Goal: Task Accomplishment & Management: Use online tool/utility

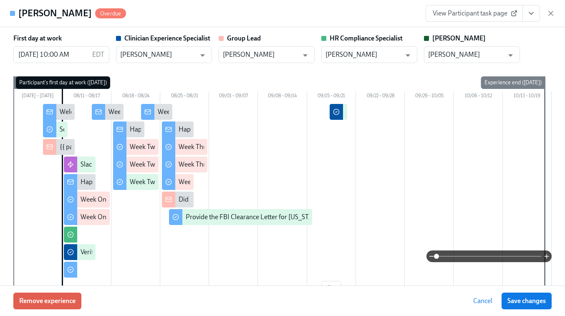
scroll to position [220, 0]
click at [550, 12] on icon "button" at bounding box center [551, 13] width 8 height 8
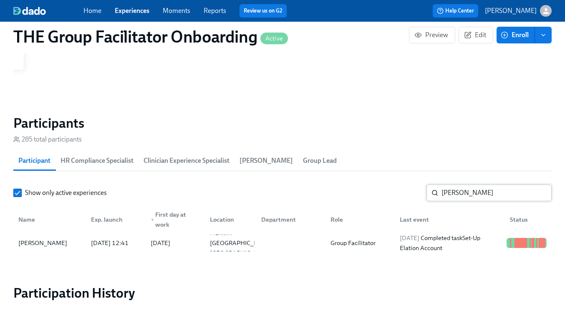
click at [474, 191] on input "[PERSON_NAME]" at bounding box center [497, 192] width 110 height 17
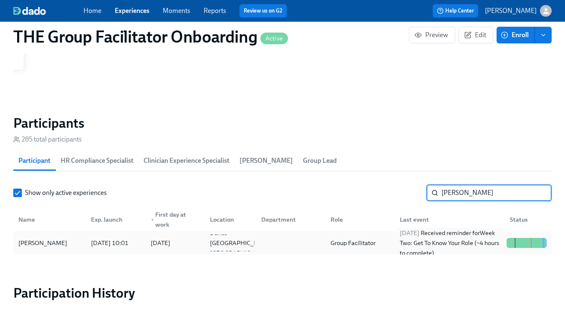
type input "[PERSON_NAME]"
click at [408, 244] on div "[DATE] Received reminder for Week Two: Get To Know Your Role (~4 hours to compl…" at bounding box center [449, 243] width 107 height 30
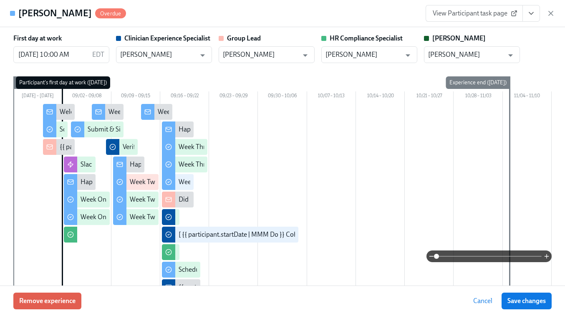
click at [530, 13] on icon "View task page" at bounding box center [531, 14] width 4 height 2
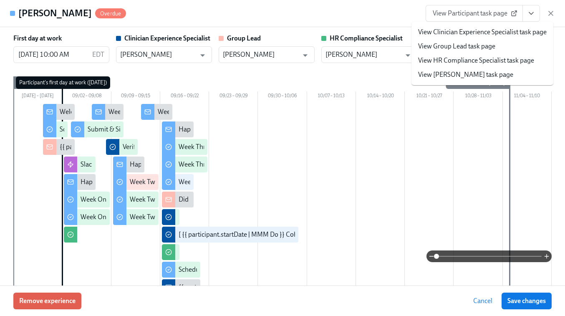
click at [479, 33] on link "View Clinician Experience Specialist task page" at bounding box center [482, 32] width 129 height 9
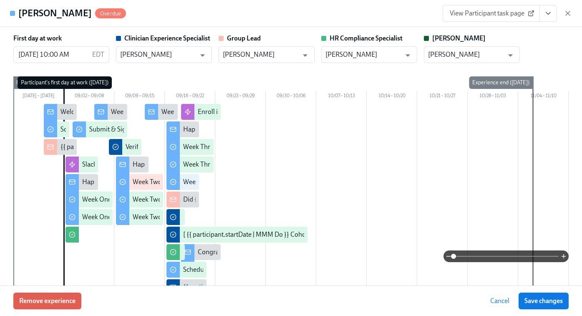
scroll to position [0, 12493]
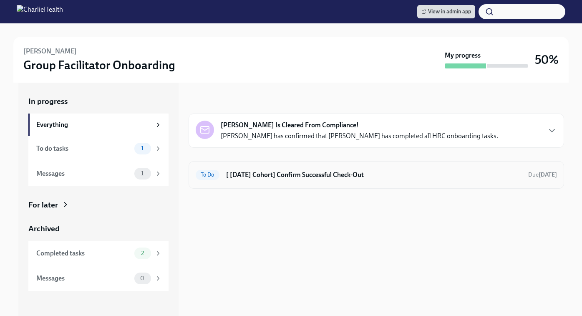
click at [293, 181] on div "To Do [ [DATE] Cohort] Confirm Successful Check-Out Due [DATE]" at bounding box center [376, 174] width 361 height 13
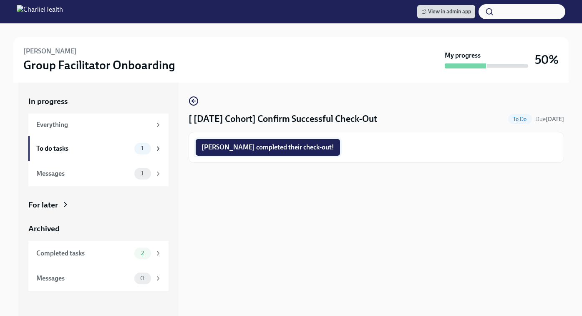
click at [266, 149] on span "Michele completed their check-out!" at bounding box center [268, 147] width 133 height 8
